Goal: Task Accomplishment & Management: Use online tool/utility

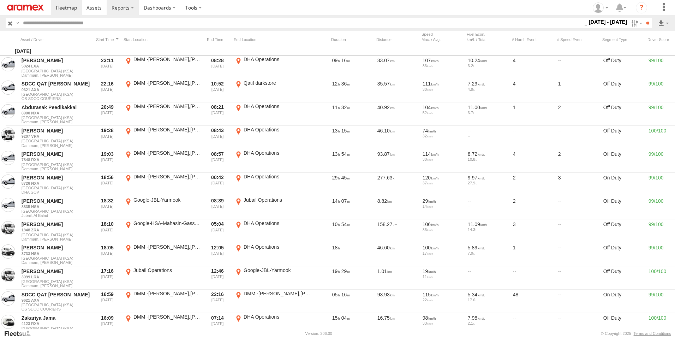
scroll to position [0, 0]
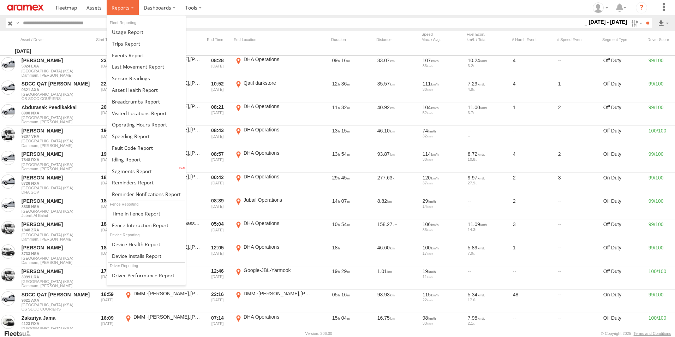
click at [133, 9] on label at bounding box center [123, 7] width 32 height 15
click at [131, 136] on span at bounding box center [131, 136] width 38 height 7
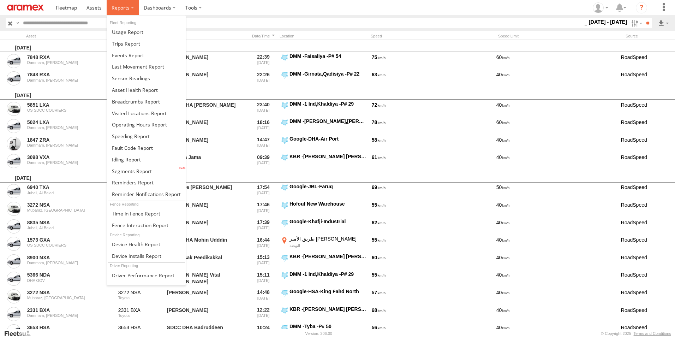
click at [131, 8] on label at bounding box center [123, 7] width 32 height 15
click at [135, 137] on span at bounding box center [131, 136] width 38 height 7
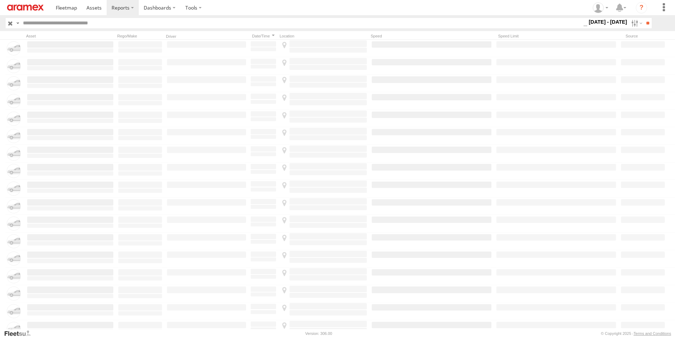
click at [609, 22] on label "[DATE] - [DATE]" at bounding box center [608, 22] width 41 height 8
click at [0, 0] on label at bounding box center [0, 0] width 0 height 0
click at [645, 26] on input "**" at bounding box center [648, 23] width 8 height 10
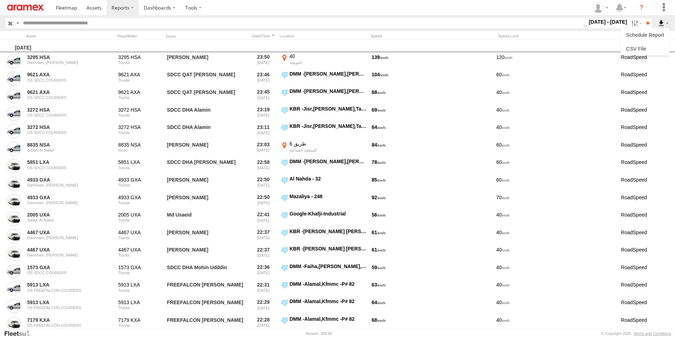
click at [662, 24] on label at bounding box center [664, 23] width 12 height 10
click at [654, 47] on link at bounding box center [645, 48] width 43 height 11
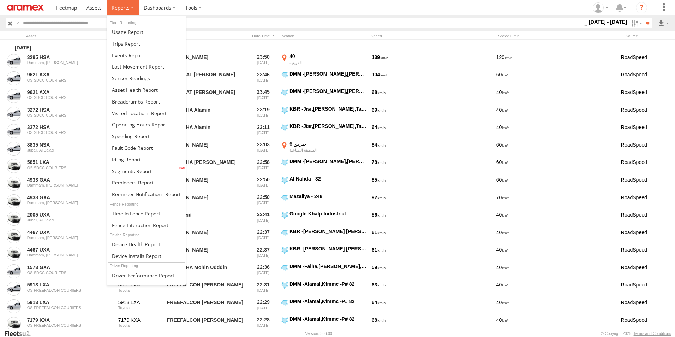
click at [132, 3] on label at bounding box center [123, 7] width 32 height 15
click at [124, 161] on span at bounding box center [126, 159] width 29 height 7
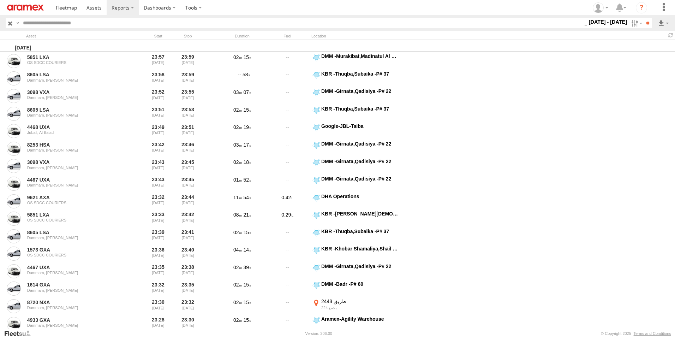
click at [0, 0] on label at bounding box center [0, 0] width 0 height 0
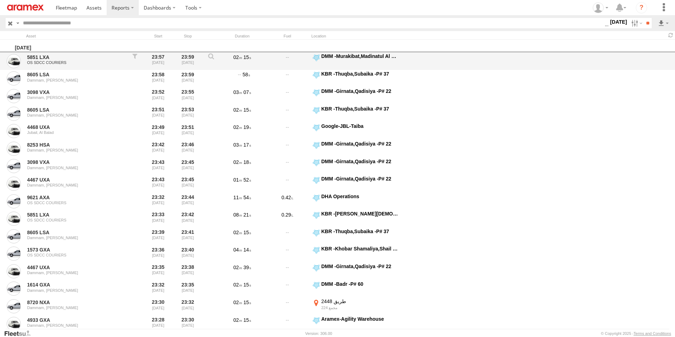
click at [662, 66] on div "5851 LXA OS SDCC COURIERS 23:57 23/08/2025 23:59 23/08/2025 02 15 DMM -Murakiba…" at bounding box center [337, 61] width 675 height 18
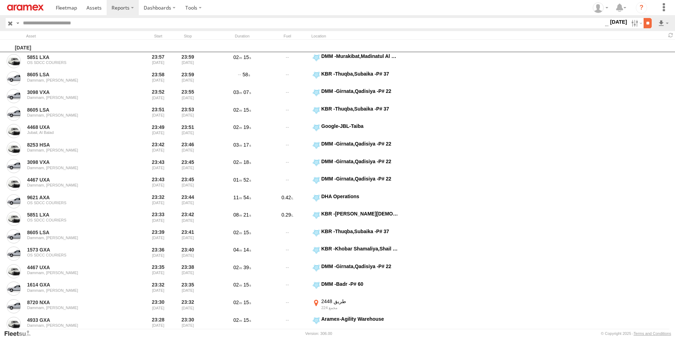
click at [646, 25] on input "**" at bounding box center [648, 23] width 8 height 10
click at [661, 24] on label at bounding box center [664, 23] width 12 height 10
click at [657, 46] on link at bounding box center [645, 48] width 43 height 11
